Goal: Information Seeking & Learning: Learn about a topic

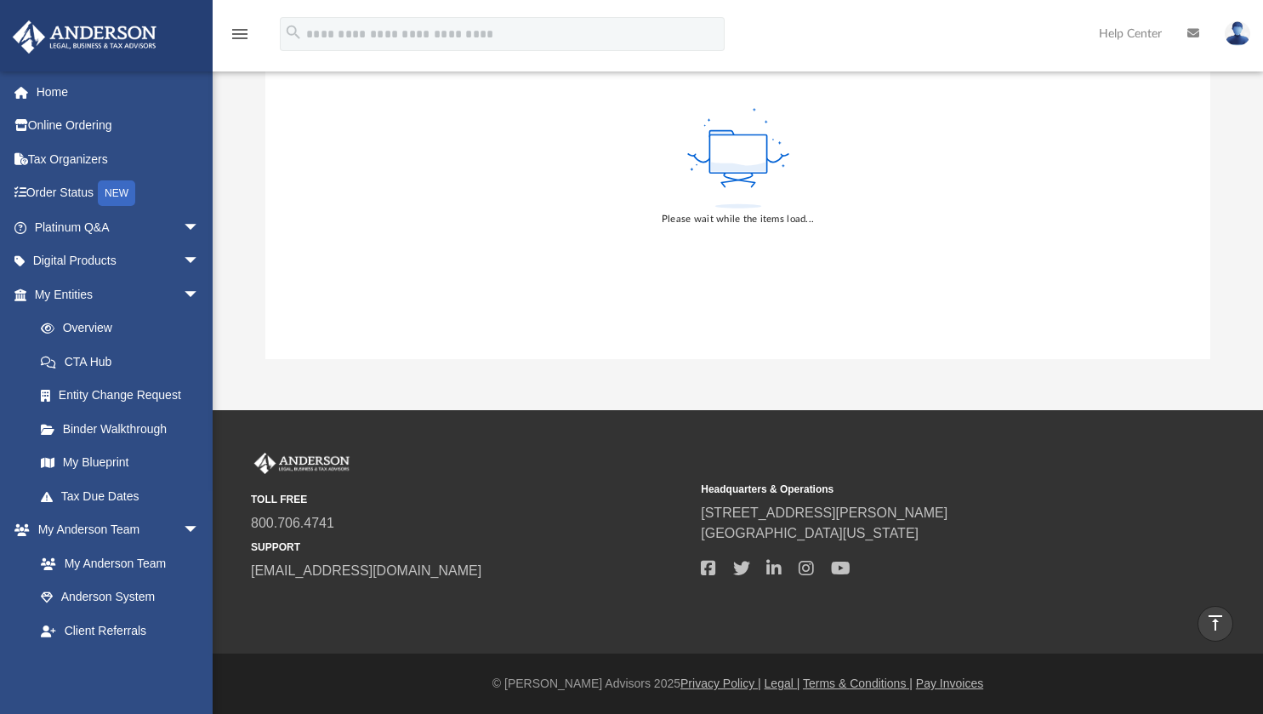
scroll to position [316, 0]
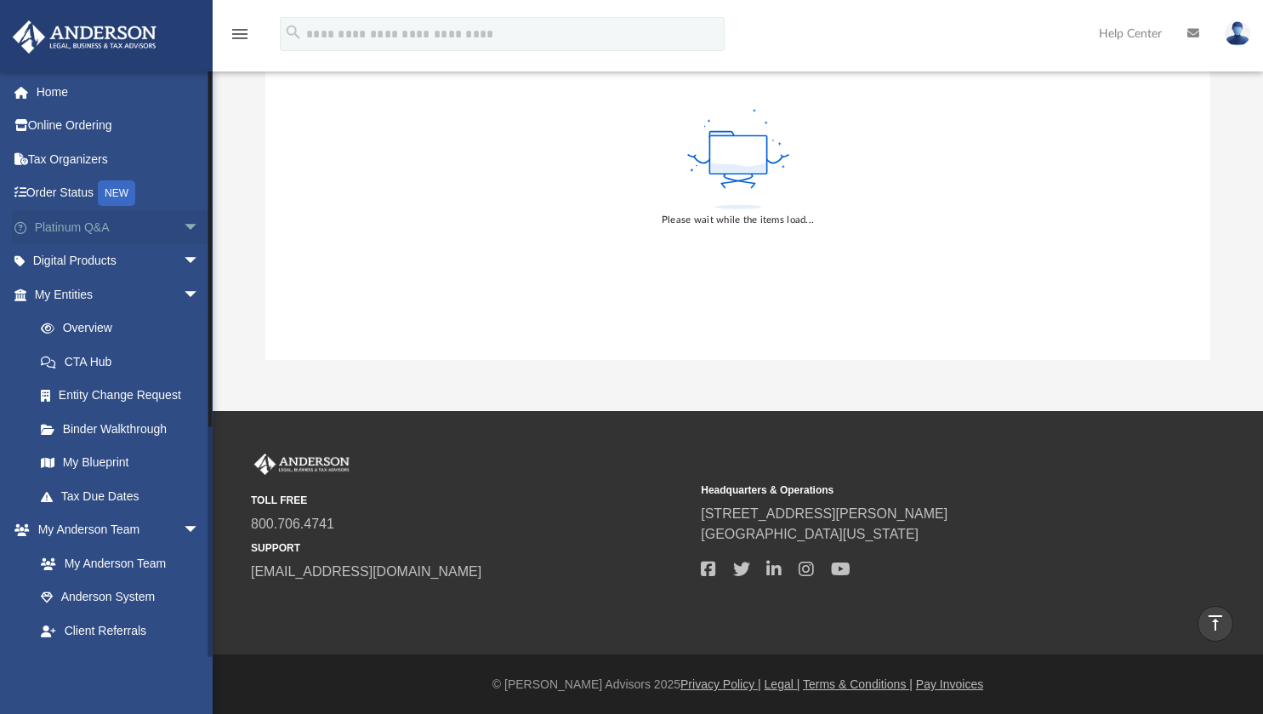
click at [183, 220] on span "arrow_drop_down" at bounding box center [200, 227] width 34 height 35
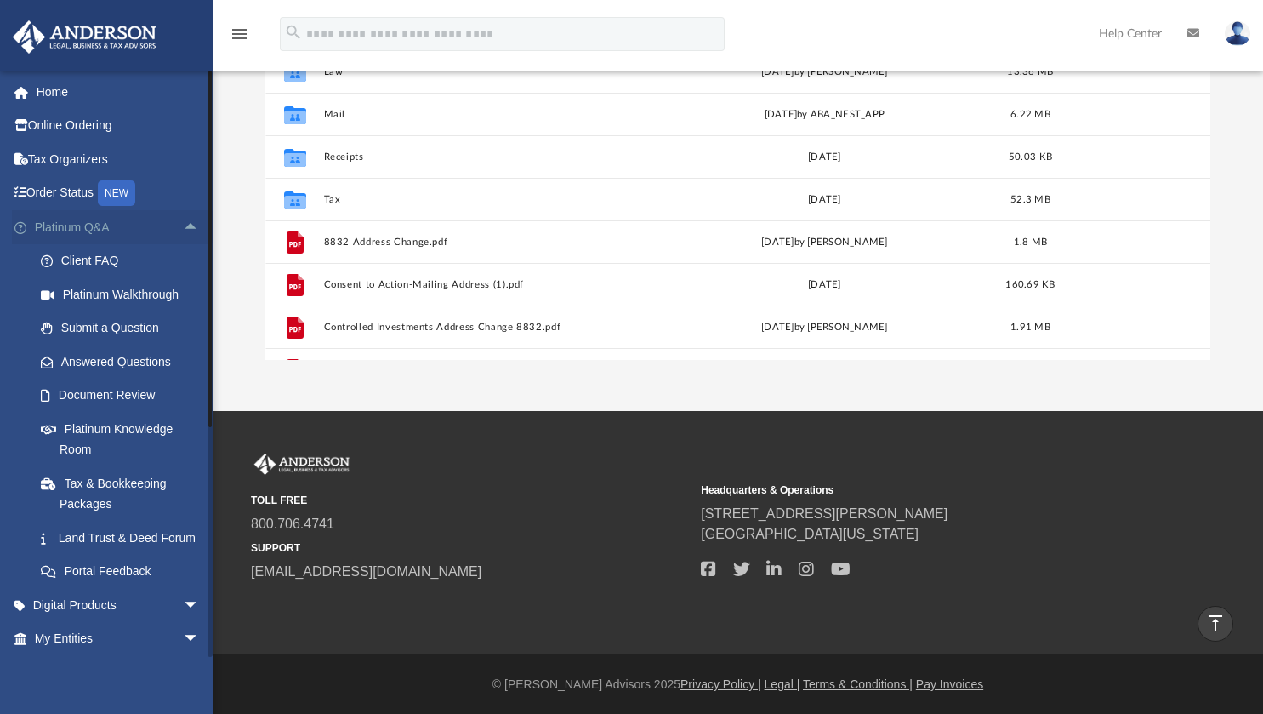
scroll to position [373, 932]
click at [117, 263] on link "Client FAQ" at bounding box center [125, 261] width 202 height 34
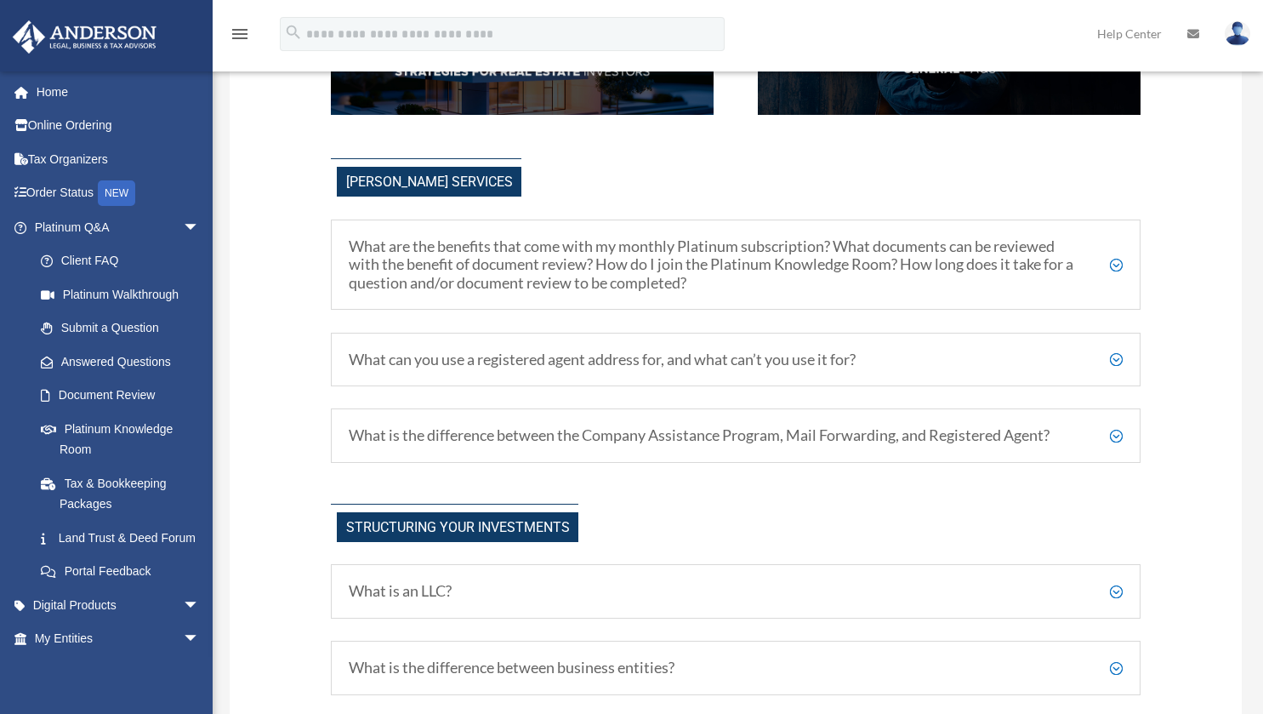
scroll to position [488, 0]
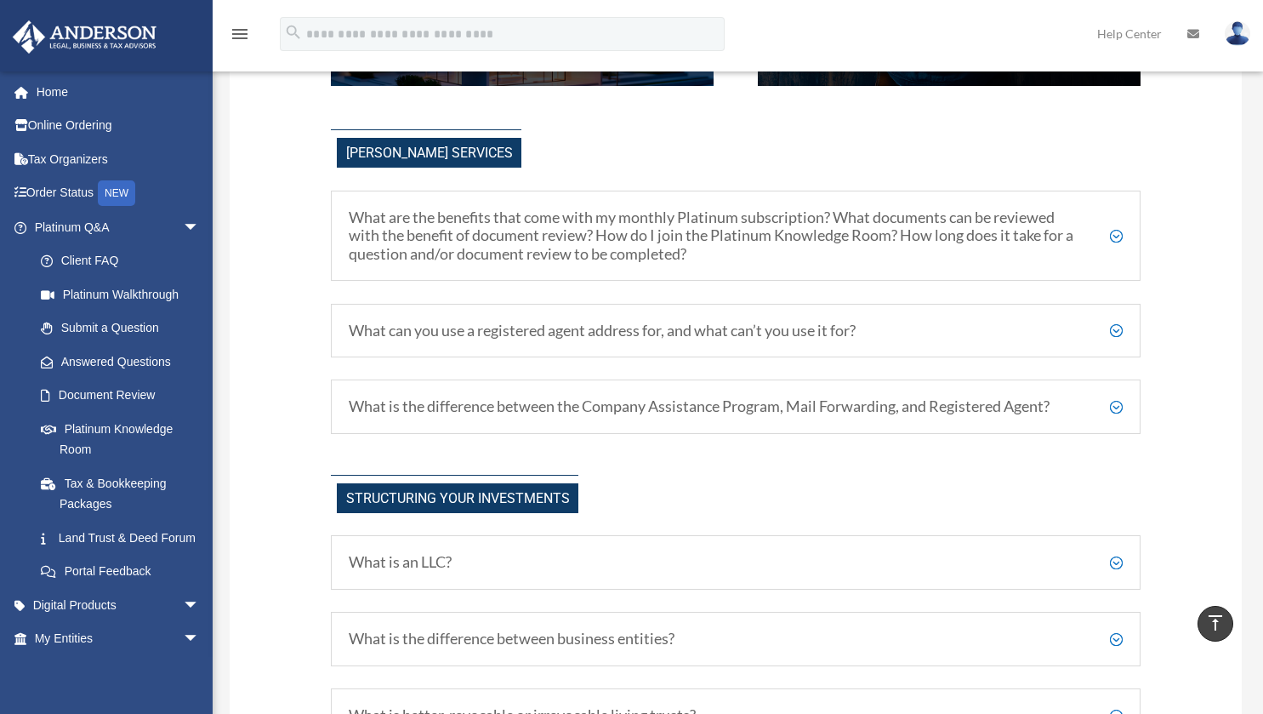
click at [1101, 226] on h5 "What are the benefits that come with my monthly Platinum subscription? What doc…" at bounding box center [736, 235] width 774 height 55
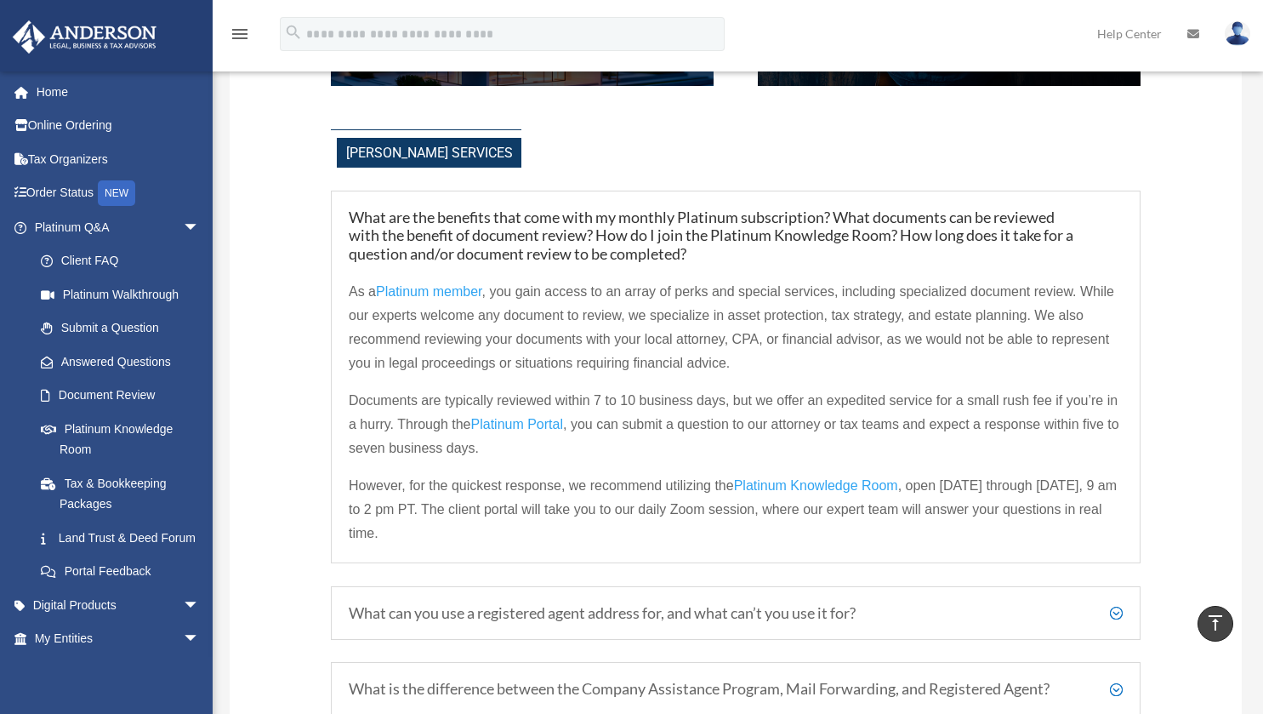
click at [1107, 237] on h5 "What are the benefits that come with my monthly Platinum subscription? What doc…" at bounding box center [736, 235] width 774 height 55
click at [1027, 240] on h5 "What are the benefits that come with my monthly Platinum subscription? What doc…" at bounding box center [736, 235] width 774 height 55
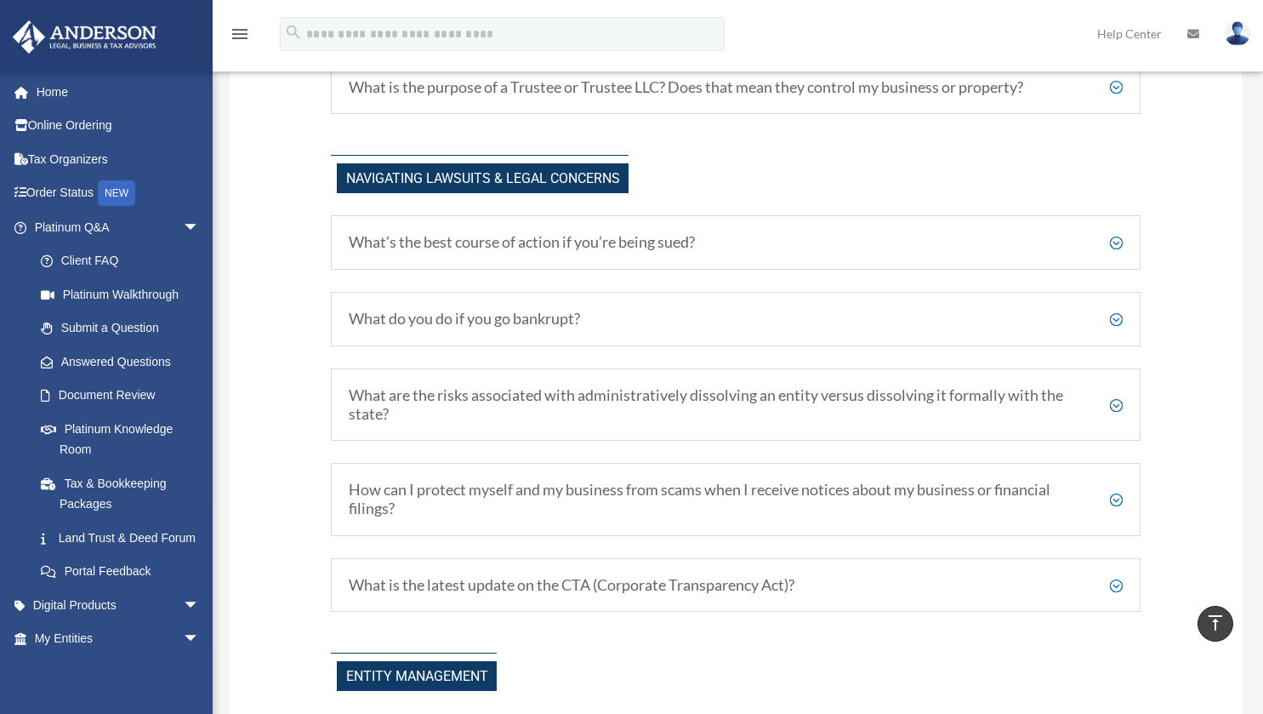
scroll to position [1647, 0]
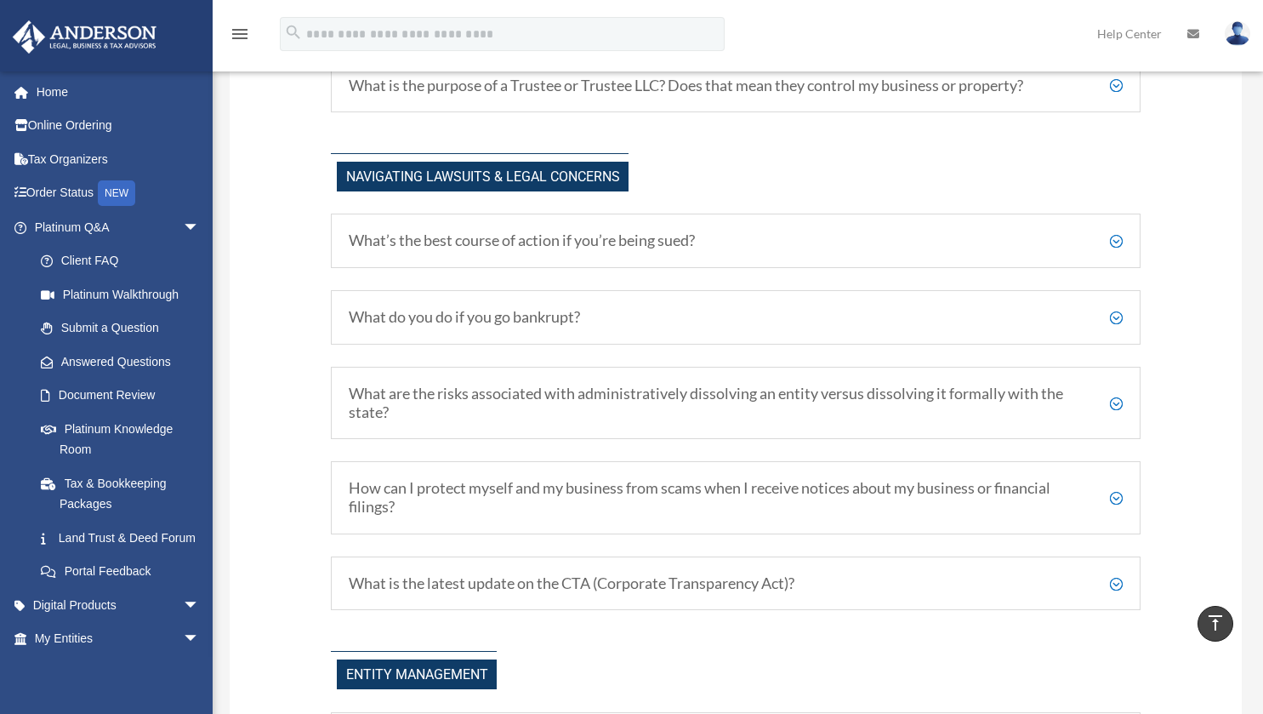
click at [1106, 231] on h5 "What’s the best course of action if you’re being sued?" at bounding box center [736, 240] width 774 height 19
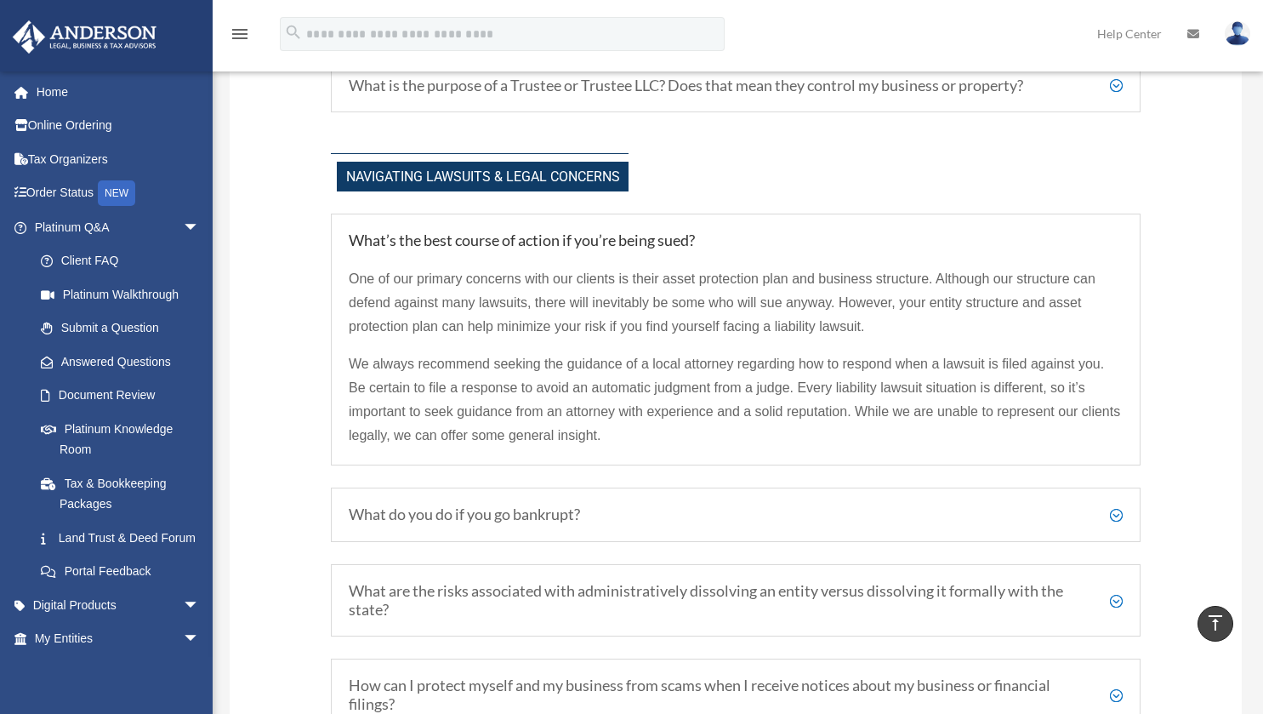
click at [1114, 231] on h5 "What’s the best course of action if you’re being sued?" at bounding box center [736, 240] width 774 height 19
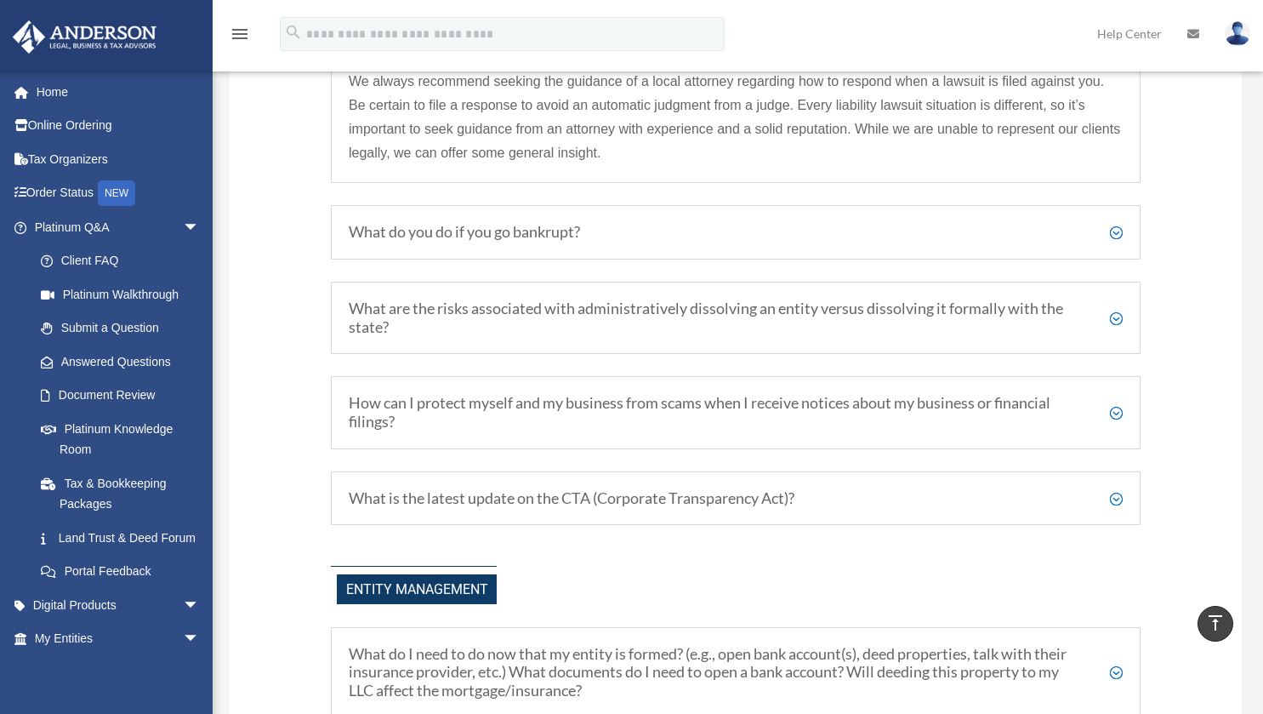
scroll to position [1989, 0]
